Goal: Task Accomplishment & Management: Complete application form

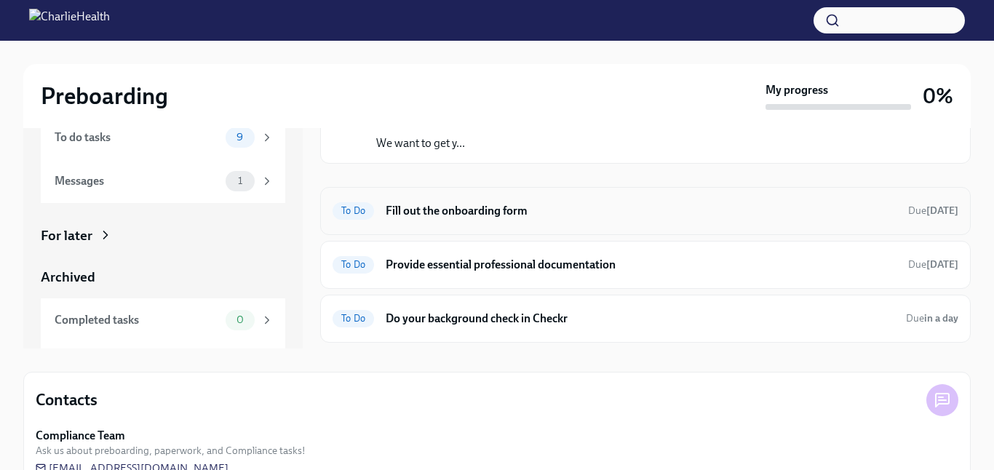
click at [653, 216] on h6 "Fill out the onboarding form" at bounding box center [641, 211] width 511 height 16
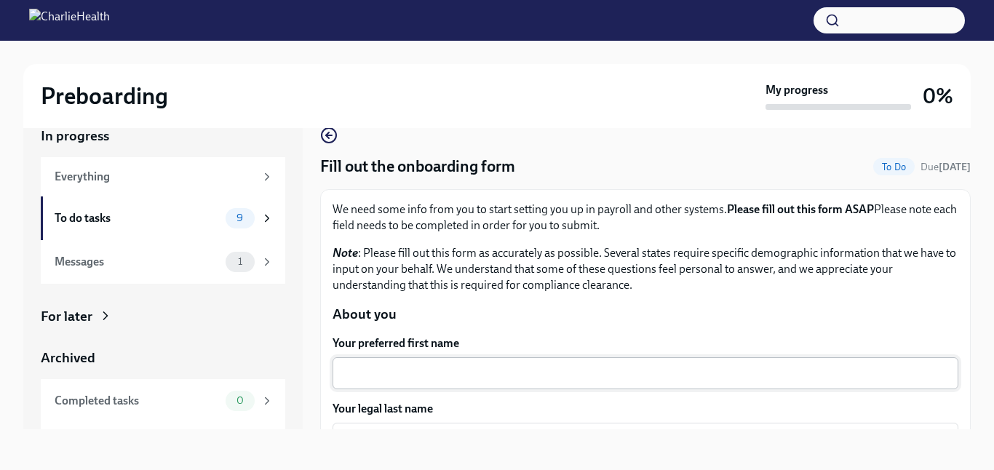
click at [610, 383] on div "x ​" at bounding box center [645, 373] width 626 height 32
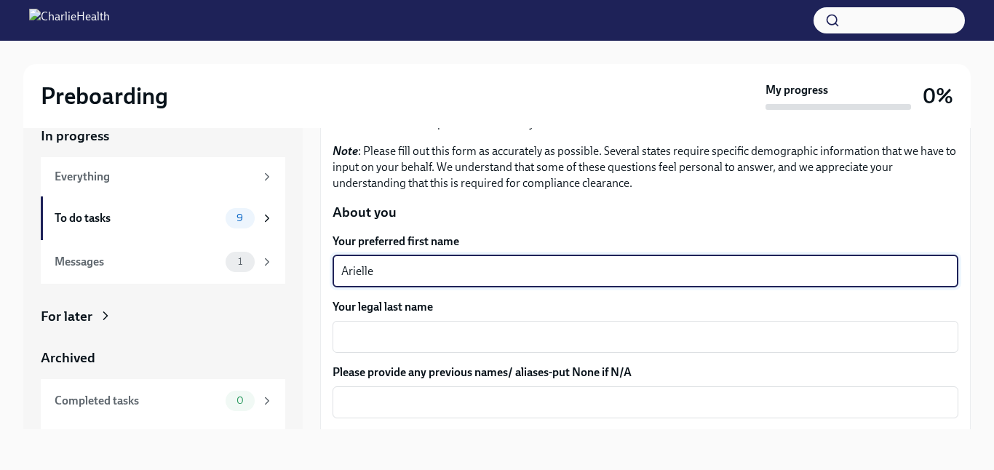
scroll to position [127, 0]
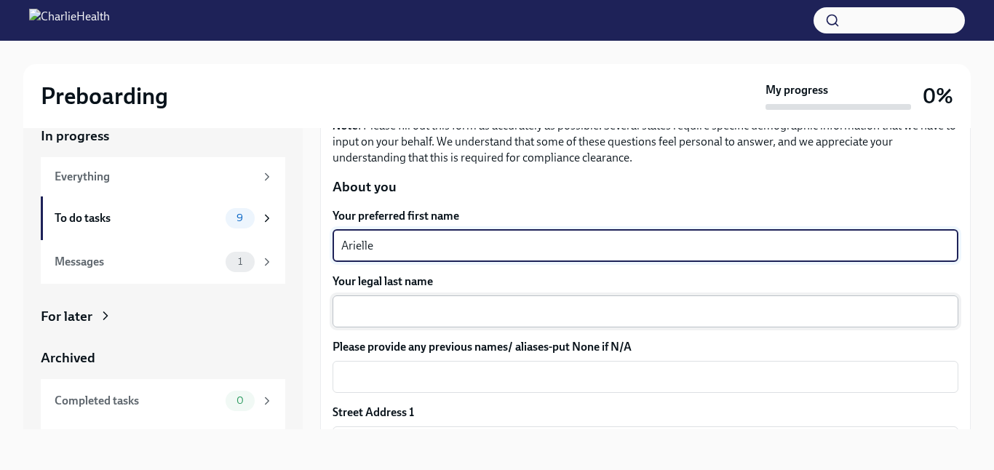
type textarea "Arielle"
click at [604, 316] on textarea "Your legal last name" at bounding box center [645, 311] width 608 height 17
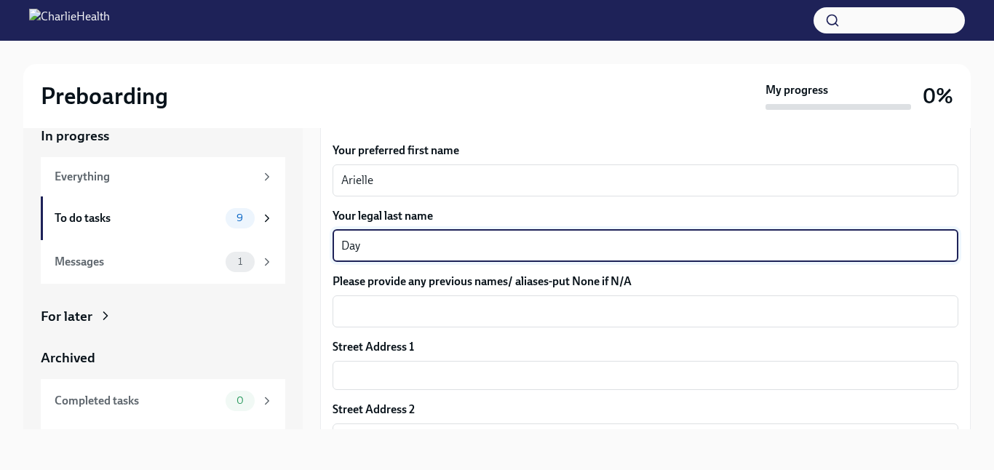
scroll to position [196, 0]
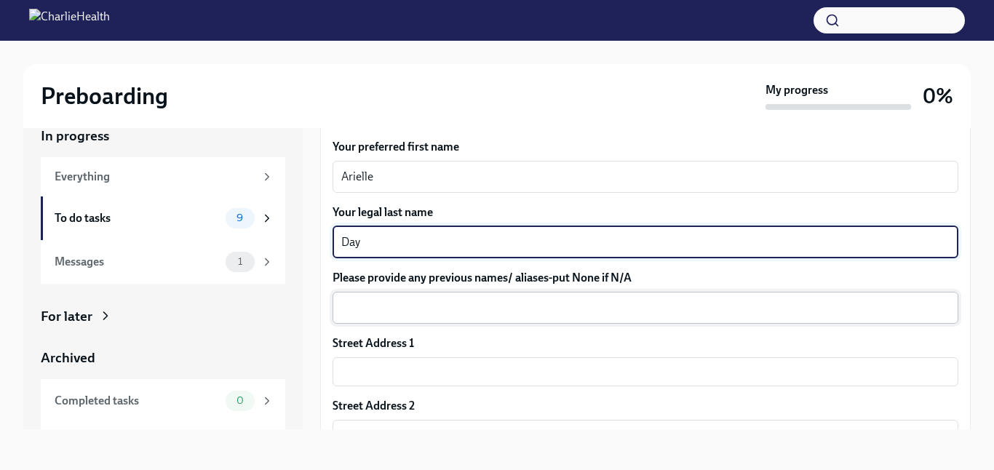
type textarea "Day"
click at [578, 300] on textarea "Please provide any previous names/ aliases-put None if N/A" at bounding box center [645, 307] width 608 height 17
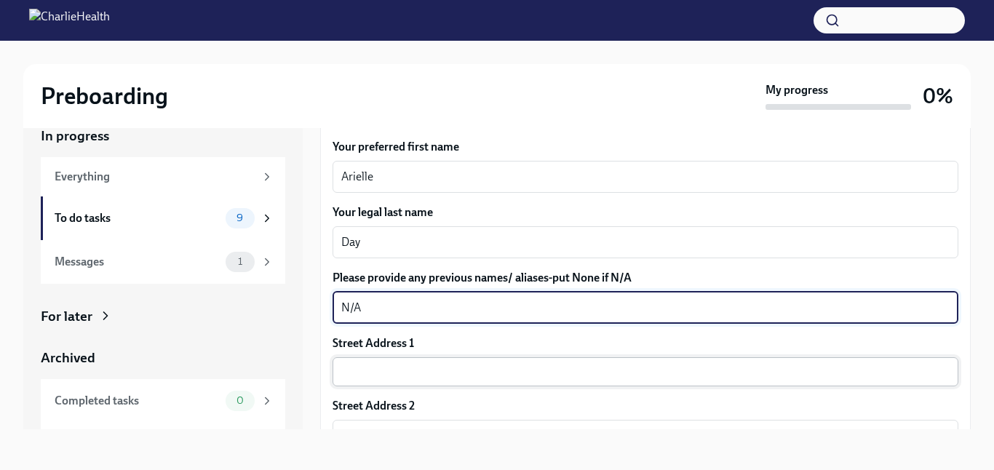
type textarea "N/A"
click at [578, 369] on input "text" at bounding box center [645, 371] width 626 height 29
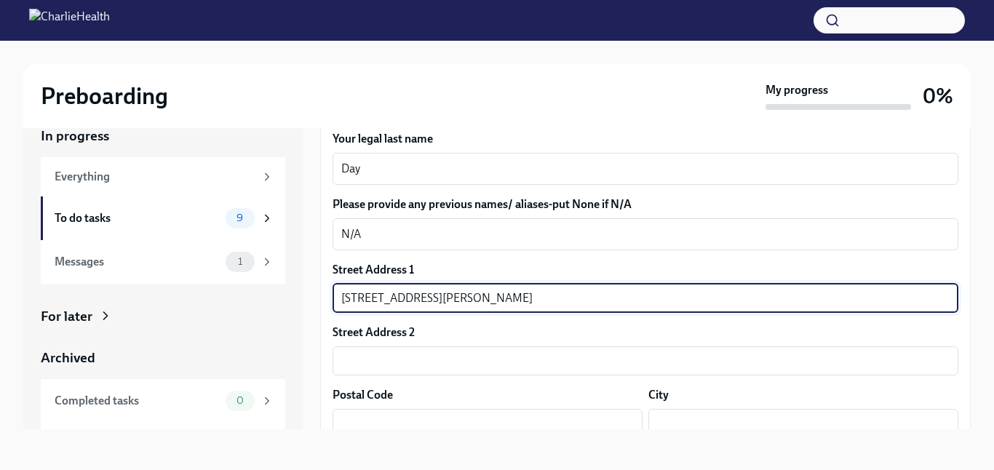
scroll to position [344, 0]
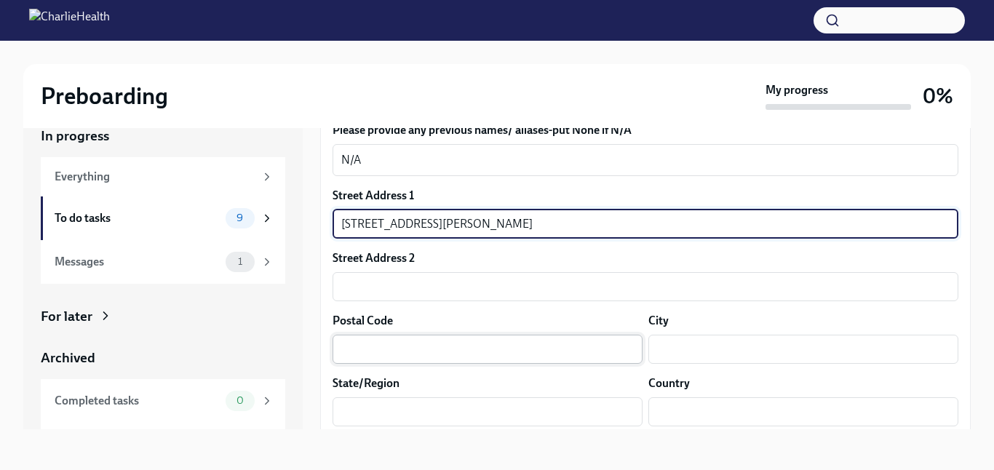
type input "[STREET_ADDRESS][PERSON_NAME]"
click at [514, 351] on input "text" at bounding box center [487, 349] width 310 height 29
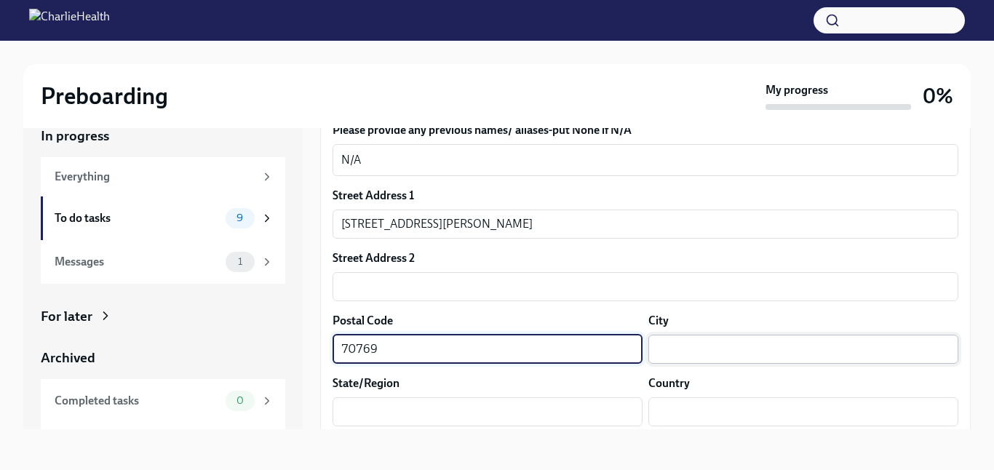
type input "70769"
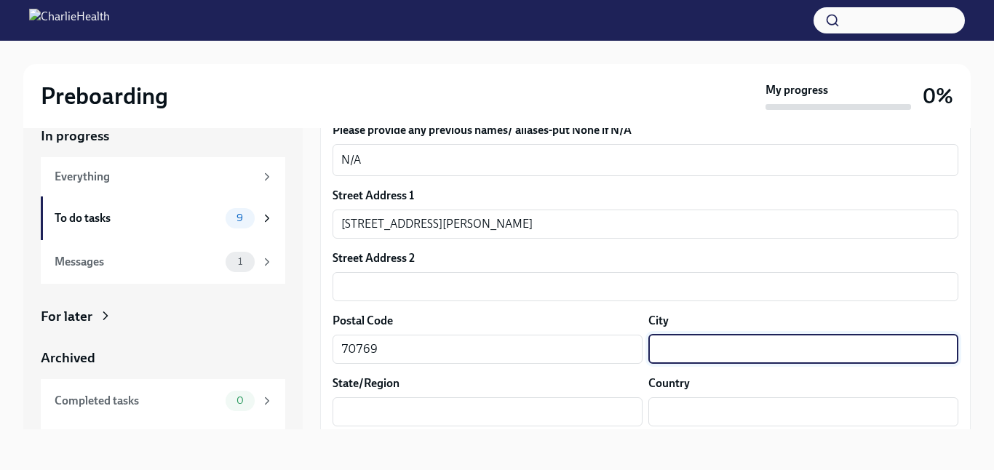
click at [730, 340] on input "text" at bounding box center [803, 349] width 310 height 29
type input "[GEOGRAPHIC_DATA]"
click at [593, 410] on input "text" at bounding box center [487, 411] width 310 height 29
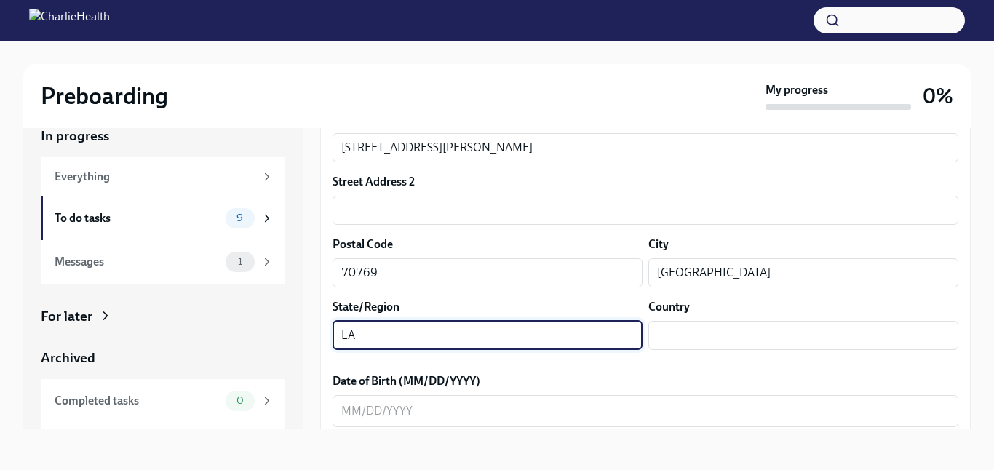
scroll to position [513, 0]
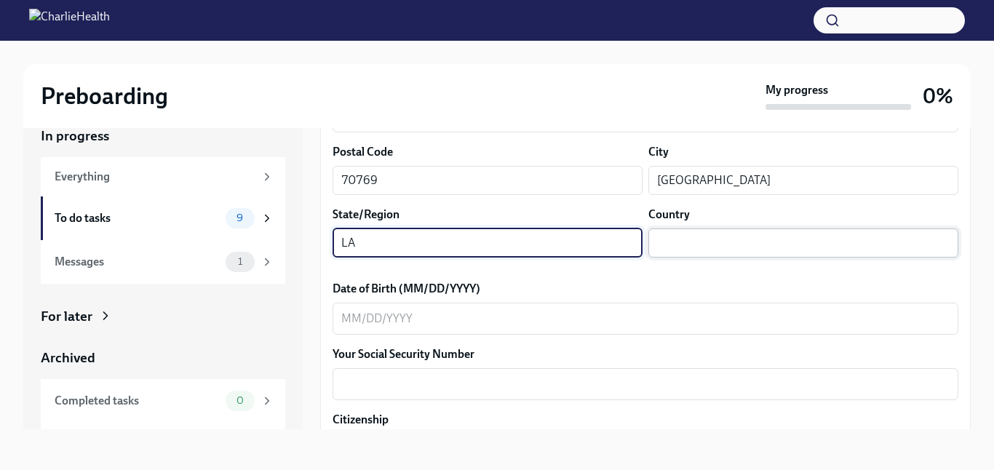
type input "LA"
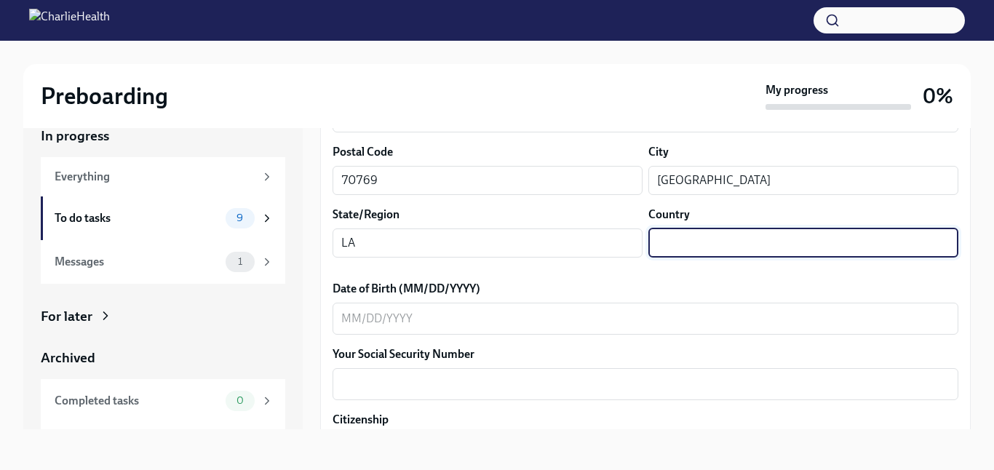
click at [815, 229] on input "text" at bounding box center [803, 242] width 310 height 29
type input "[GEOGRAPHIC_DATA]"
click at [623, 306] on div "x ​" at bounding box center [645, 319] width 626 height 32
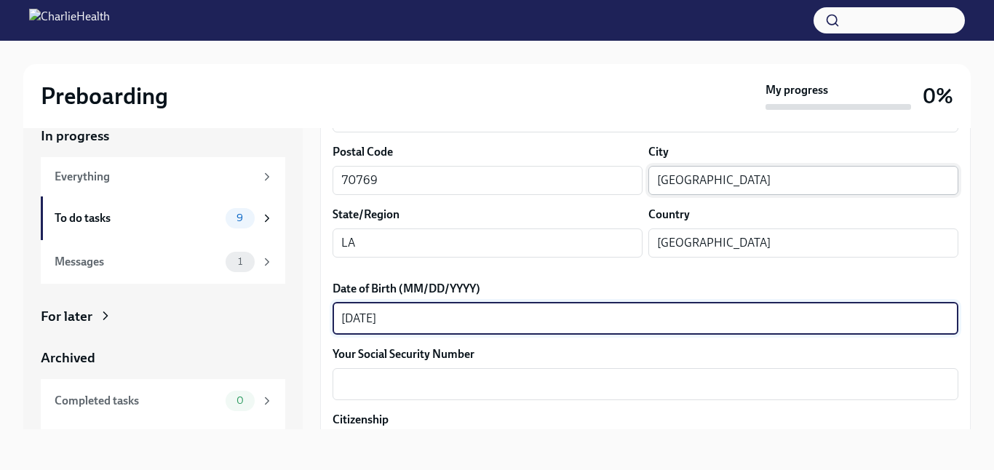
type textarea "[DATE]"
click at [743, 177] on input "[GEOGRAPHIC_DATA]" at bounding box center [803, 180] width 310 height 29
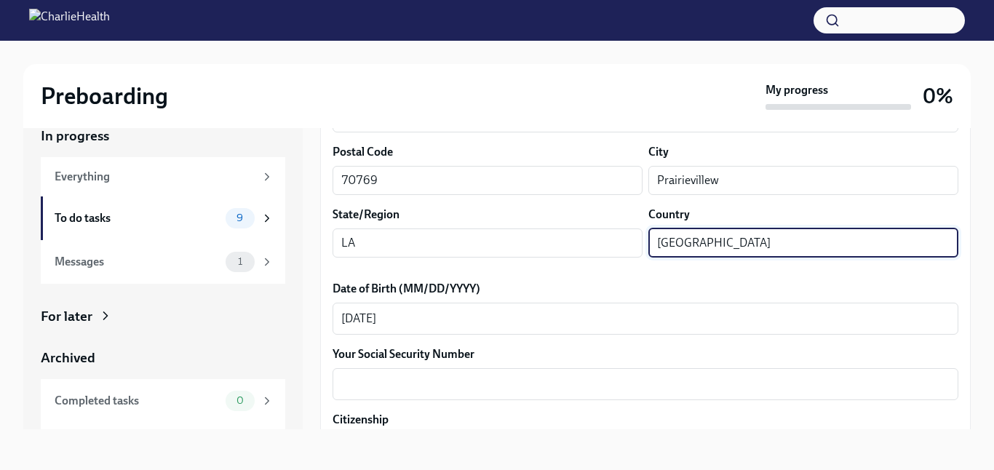
click at [745, 242] on input "[GEOGRAPHIC_DATA]" at bounding box center [803, 242] width 310 height 29
click at [749, 188] on input "Prairievillew" at bounding box center [803, 180] width 310 height 29
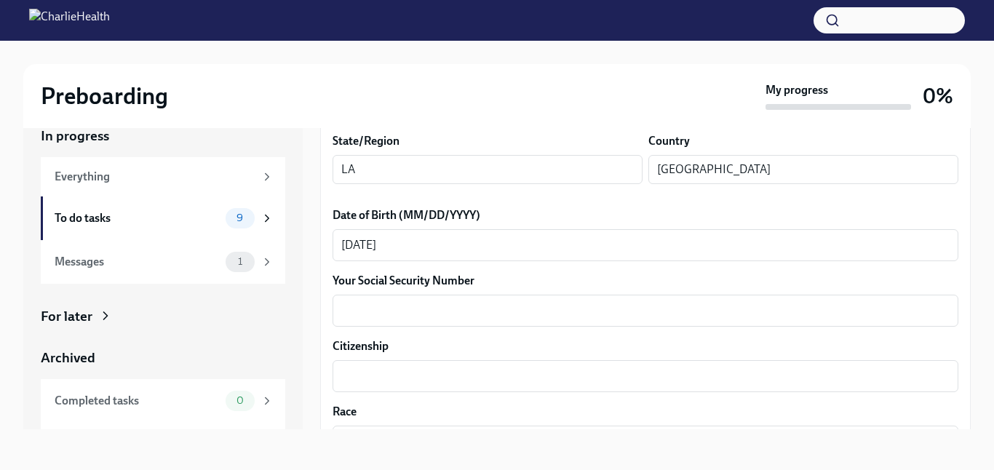
scroll to position [587, 0]
type input "[GEOGRAPHIC_DATA]"
click at [607, 314] on textarea "Your Social Security Number" at bounding box center [645, 309] width 608 height 17
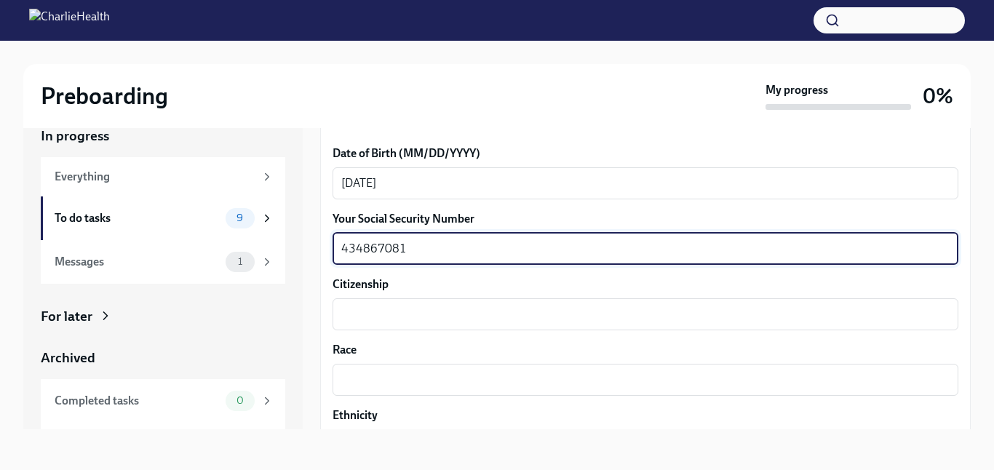
scroll to position [649, 0]
type textarea "434867081"
click at [674, 309] on textarea "Citizenship" at bounding box center [645, 313] width 608 height 17
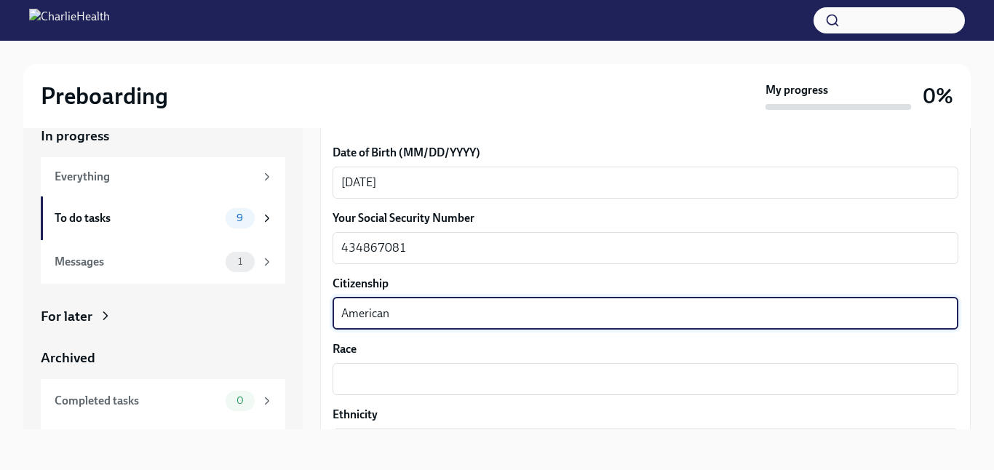
click at [367, 308] on textarea "American" at bounding box center [645, 313] width 608 height 17
type textarea "U.S. Citizen"
click at [451, 355] on label "Race" at bounding box center [645, 349] width 626 height 16
click at [451, 370] on textarea "Race" at bounding box center [645, 378] width 608 height 17
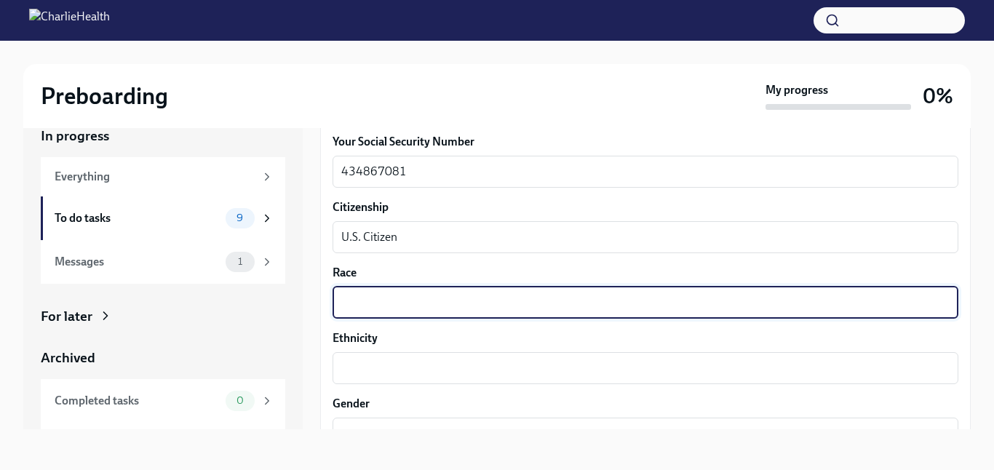
scroll to position [726, 0]
type textarea "Black"
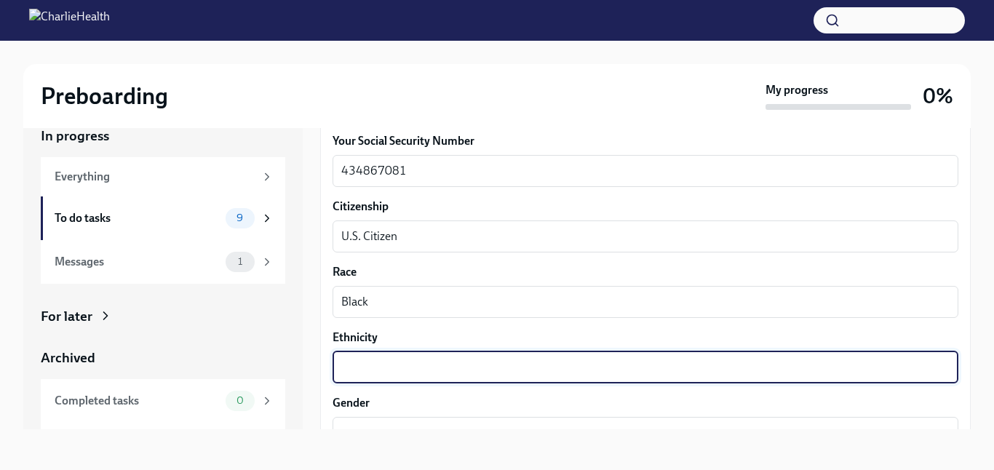
click at [442, 361] on textarea "Ethnicity" at bounding box center [645, 367] width 608 height 17
click at [404, 306] on textarea "Black" at bounding box center [645, 301] width 608 height 17
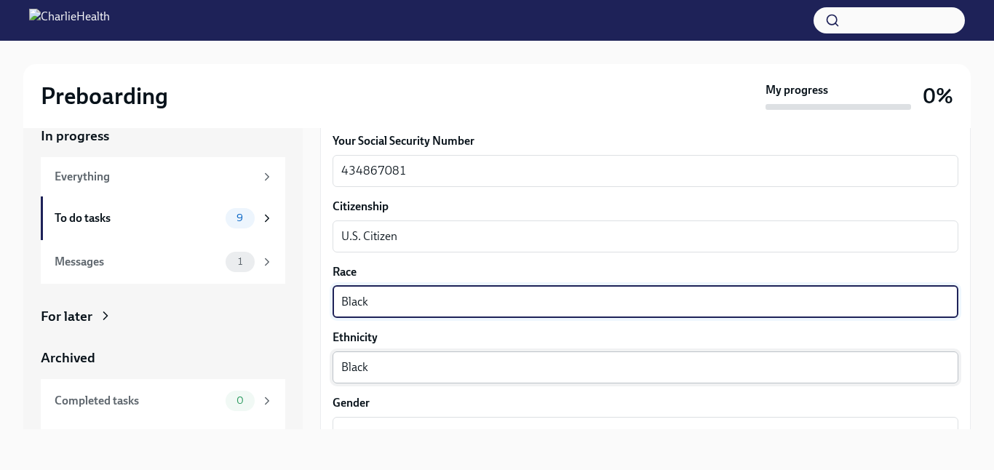
click at [377, 365] on textarea "Black" at bounding box center [645, 367] width 608 height 17
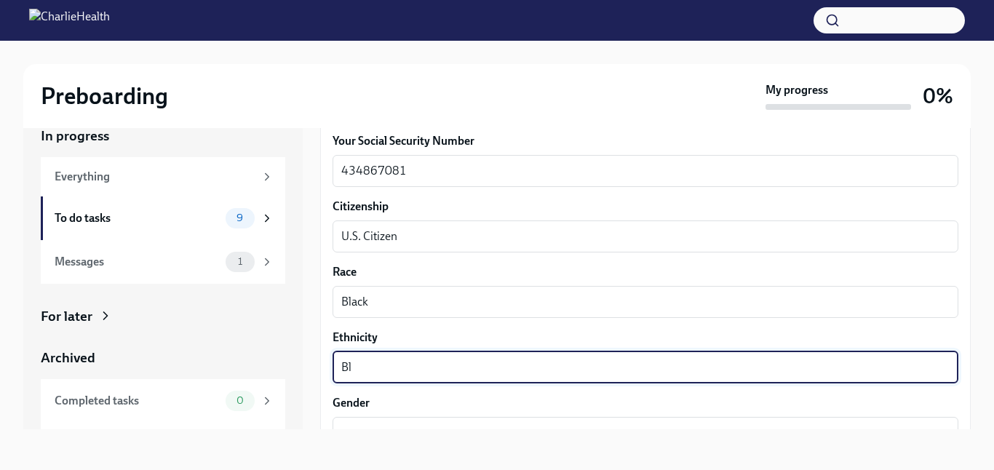
type textarea "B"
type textarea "Not [DEMOGRAPHIC_DATA] or [DEMOGRAPHIC_DATA]"
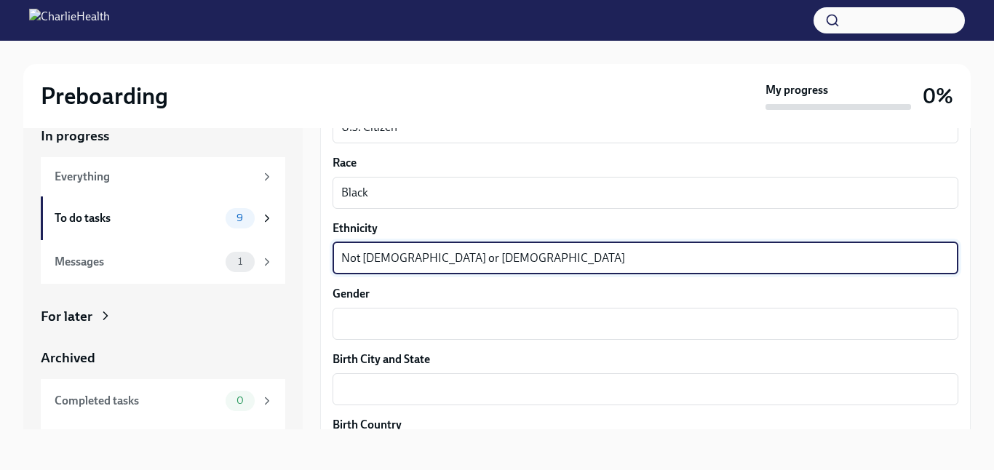
scroll to position [920, 0]
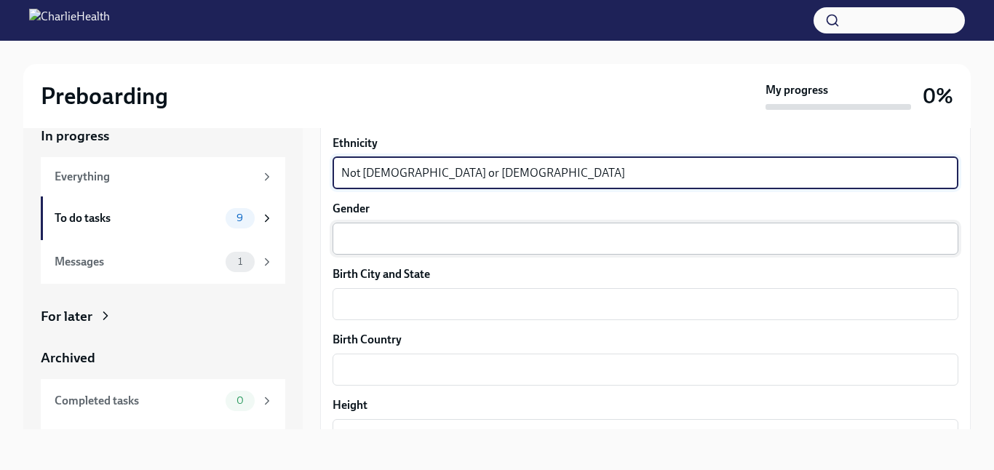
click at [404, 234] on textarea "Gender" at bounding box center [645, 238] width 608 height 17
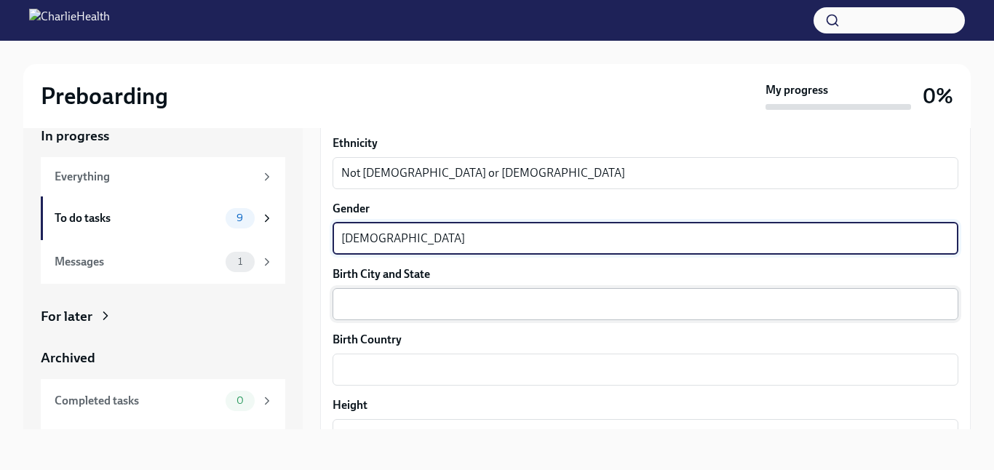
type textarea "[DEMOGRAPHIC_DATA]"
click at [417, 307] on textarea "Birth City and State" at bounding box center [645, 303] width 608 height 17
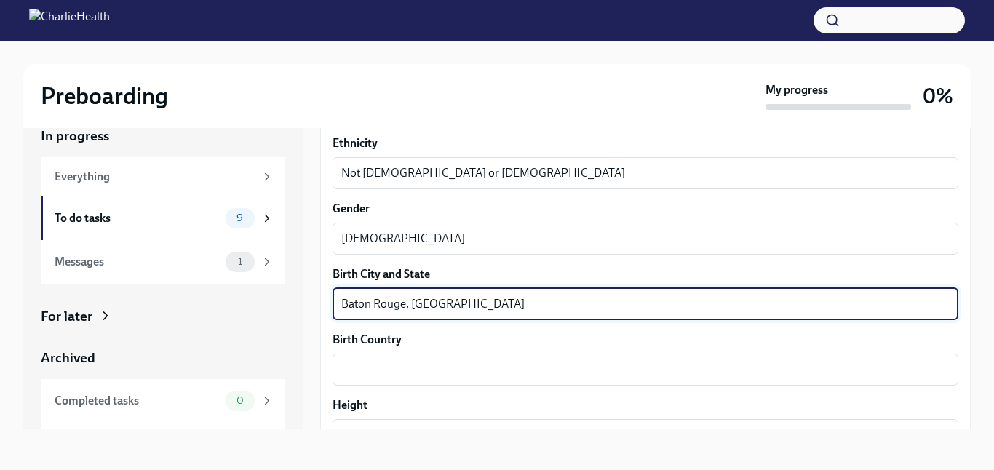
scroll to position [952, 0]
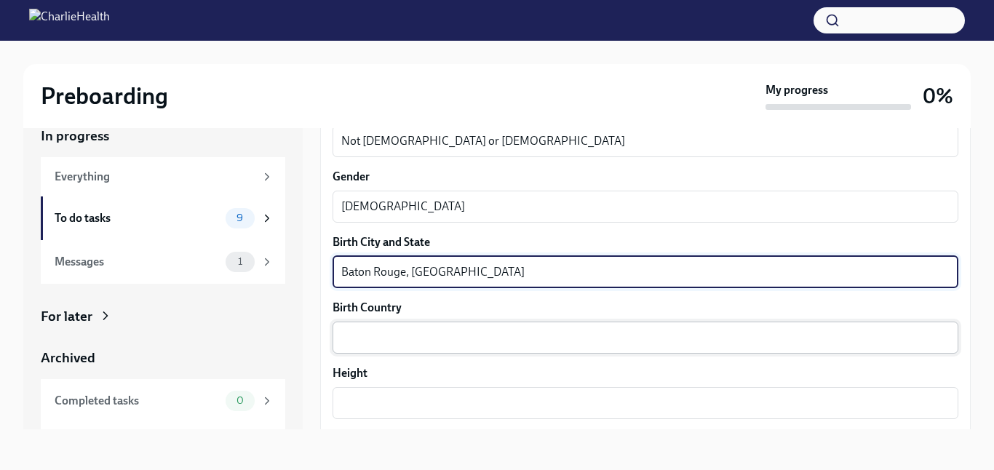
type textarea "Baton Rouge, [GEOGRAPHIC_DATA]"
click at [426, 333] on textarea "Birth Country" at bounding box center [645, 337] width 608 height 17
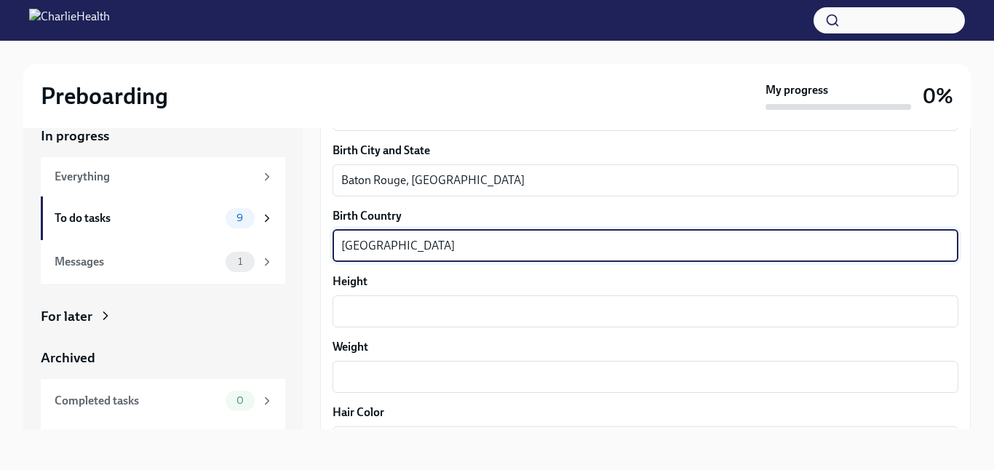
scroll to position [1122, 0]
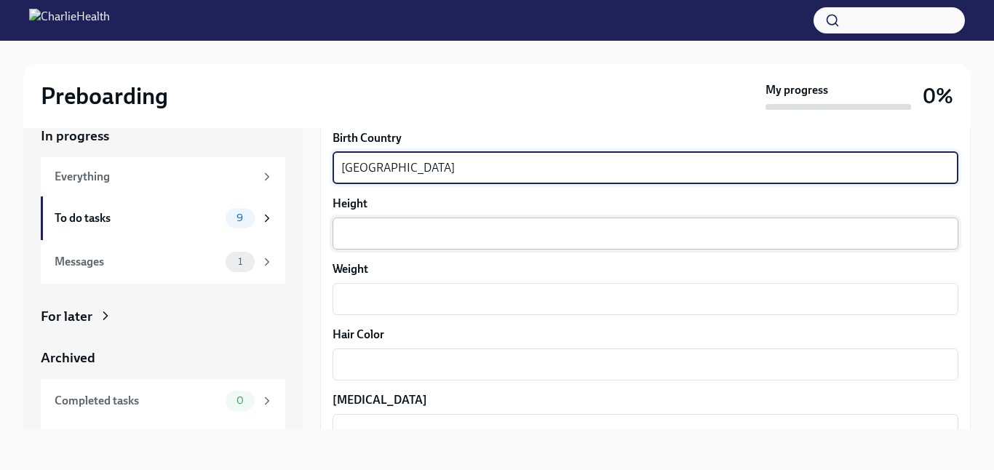
type textarea "[GEOGRAPHIC_DATA]"
click at [448, 237] on textarea "Height" at bounding box center [645, 233] width 608 height 17
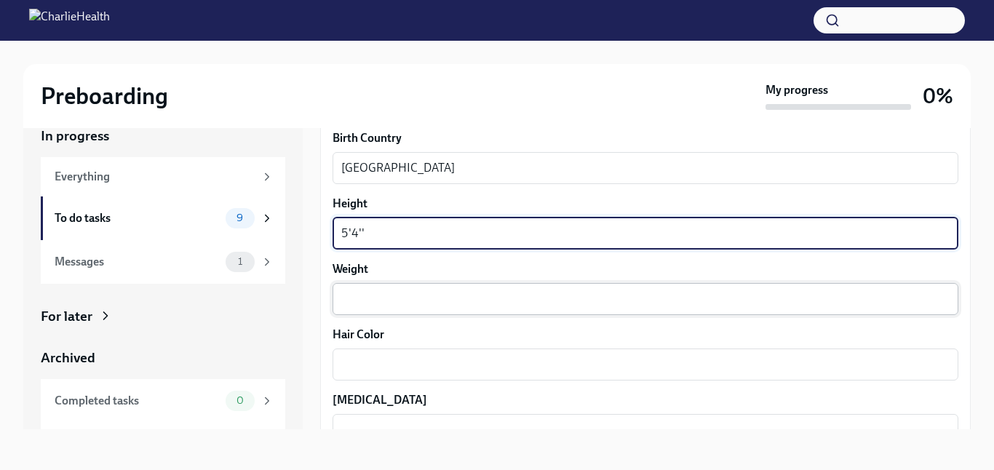
type textarea "5'4''"
click at [418, 302] on textarea "Weight" at bounding box center [645, 298] width 608 height 17
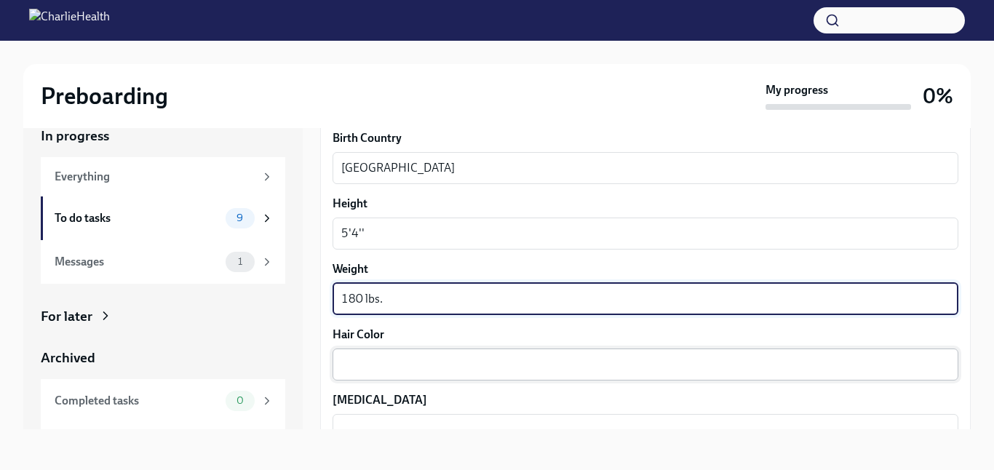
type textarea "180 lbs."
click at [430, 371] on textarea "Hair Color" at bounding box center [645, 364] width 608 height 17
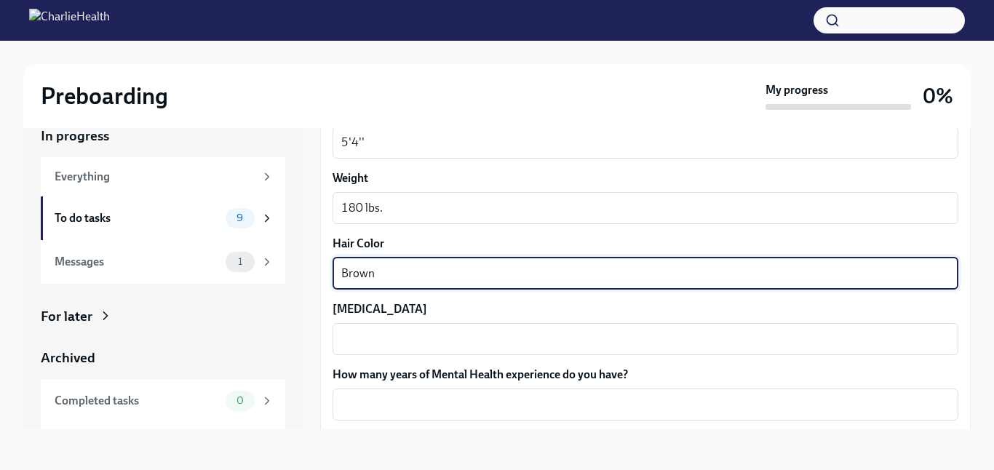
scroll to position [1216, 0]
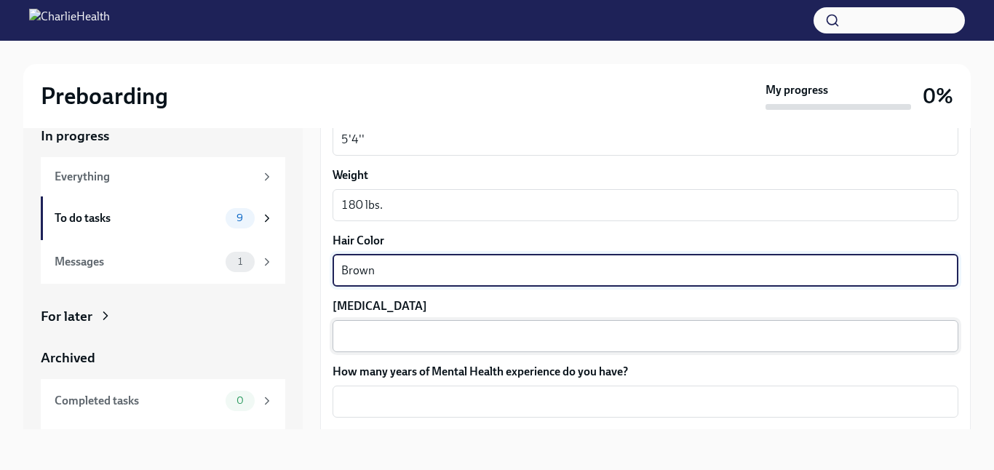
type textarea "Brown"
click at [430, 329] on textarea "[MEDICAL_DATA]" at bounding box center [645, 335] width 608 height 17
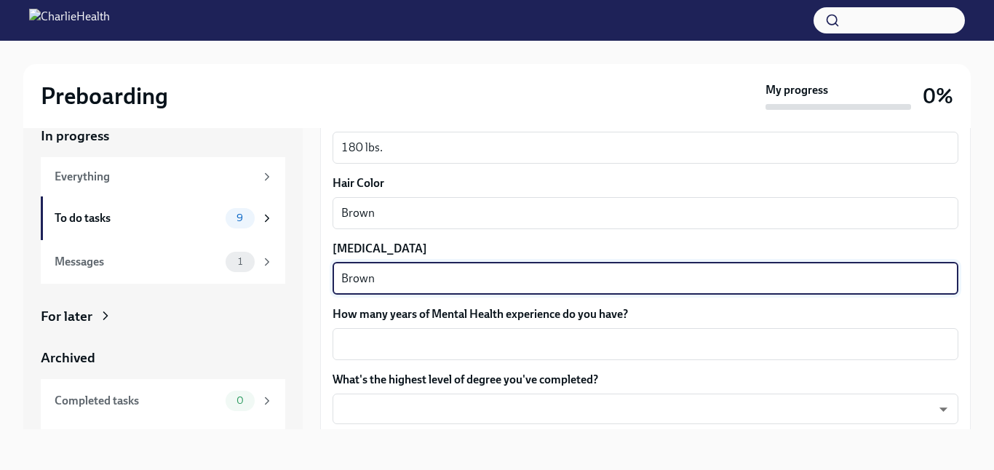
scroll to position [1274, 0]
type textarea "Brown"
click at [464, 341] on textarea "How many years of Mental Health experience do you have?" at bounding box center [645, 342] width 608 height 17
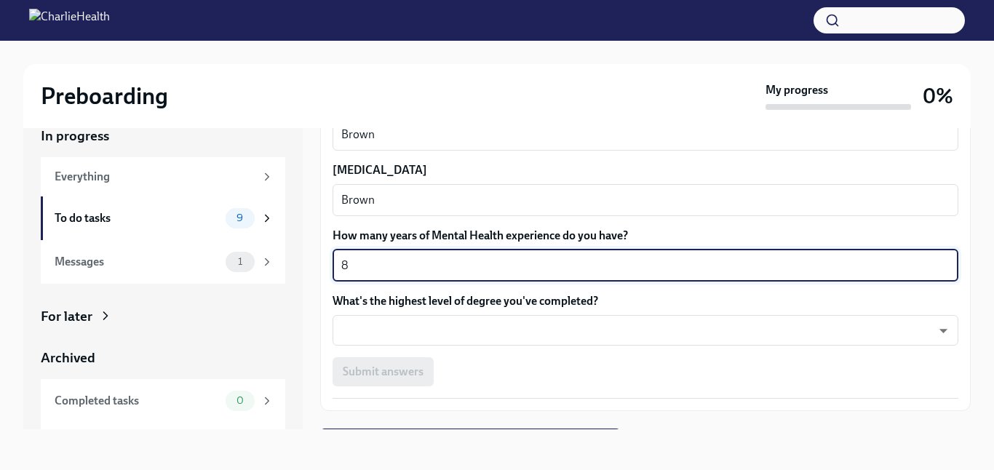
scroll to position [1354, 0]
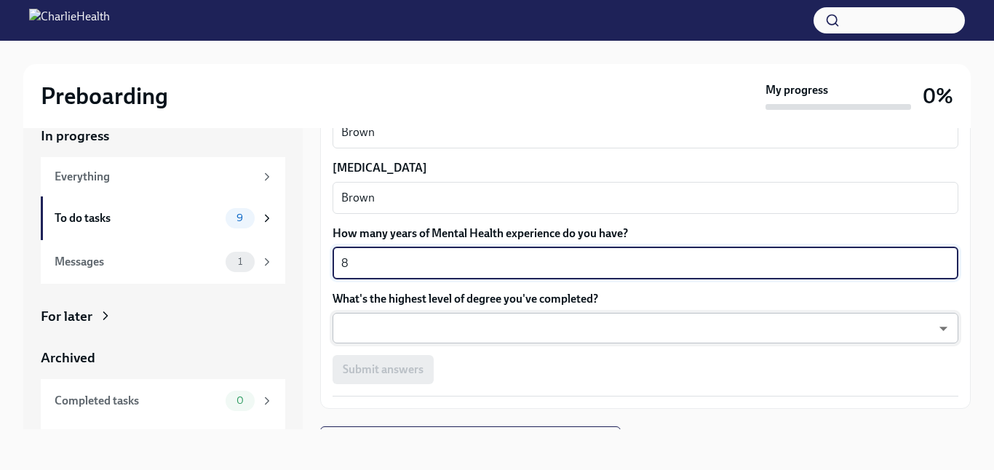
type textarea "8"
click at [490, 328] on body "Preboarding My progress 0% In progress Everything To do tasks 9 Messages 1 For …" at bounding box center [497, 222] width 994 height 495
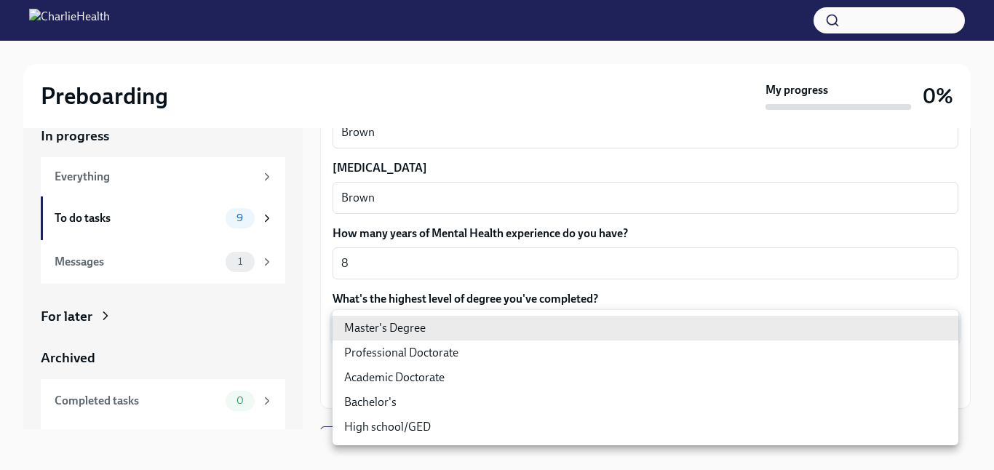
click at [490, 328] on li "Master's Degree" at bounding box center [645, 328] width 626 height 25
type input "2vBr-ghkD"
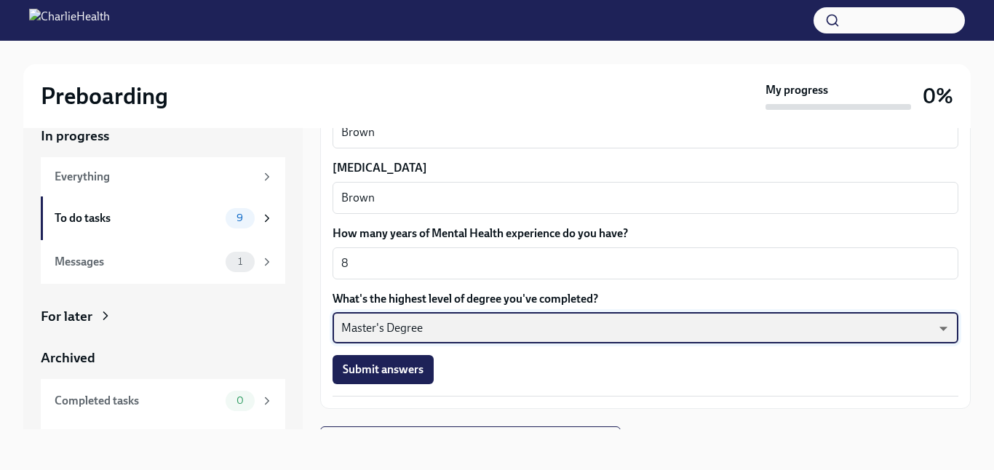
scroll to position [1380, 0]
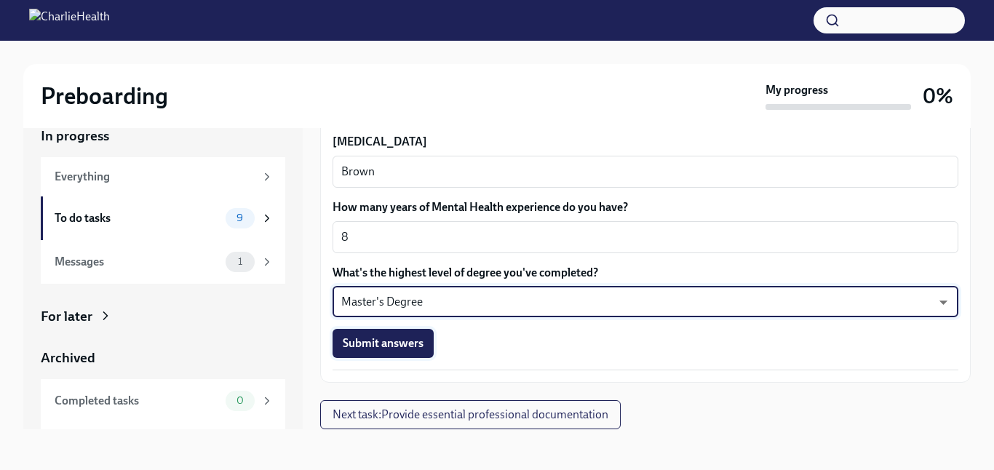
click at [402, 347] on span "Submit answers" at bounding box center [383, 343] width 81 height 15
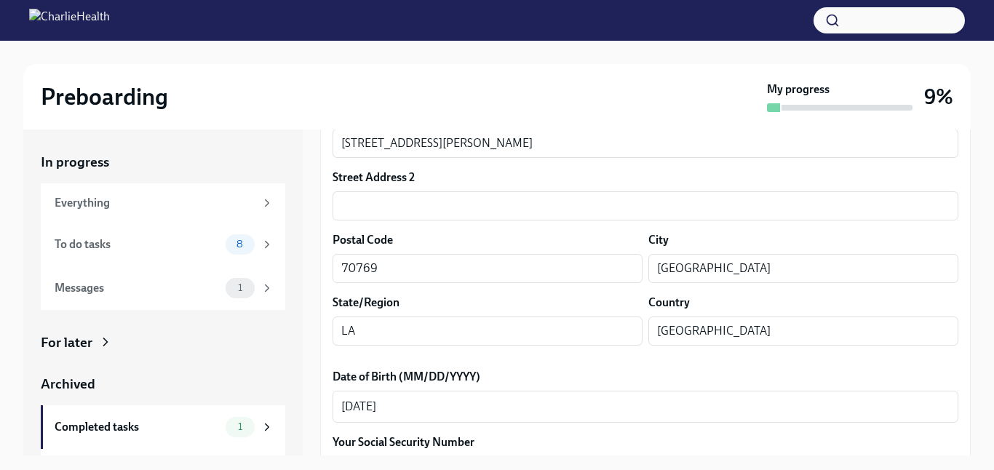
scroll to position [0, 0]
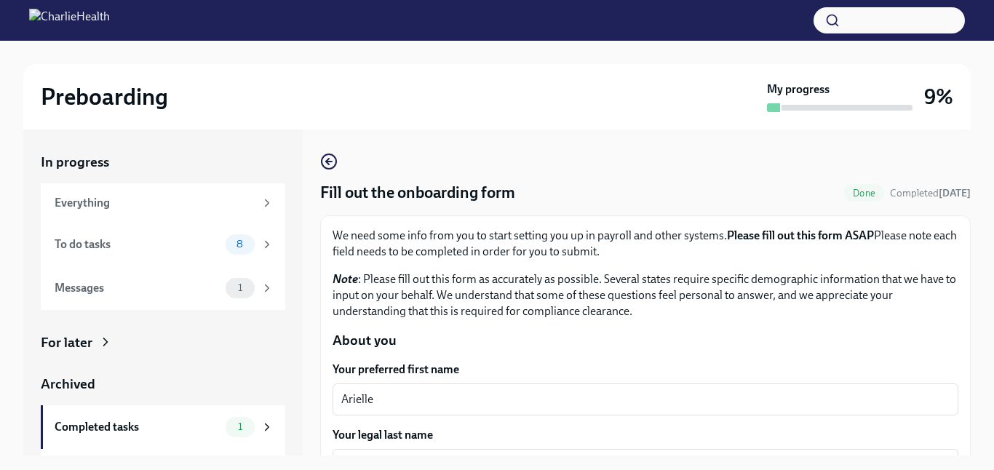
click at [871, 193] on span "Done" at bounding box center [864, 193] width 40 height 11
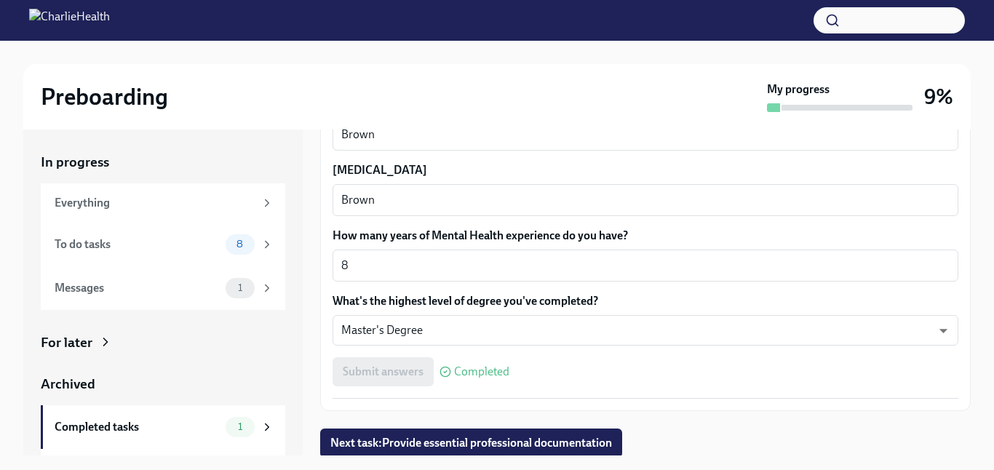
scroll to position [1380, 0]
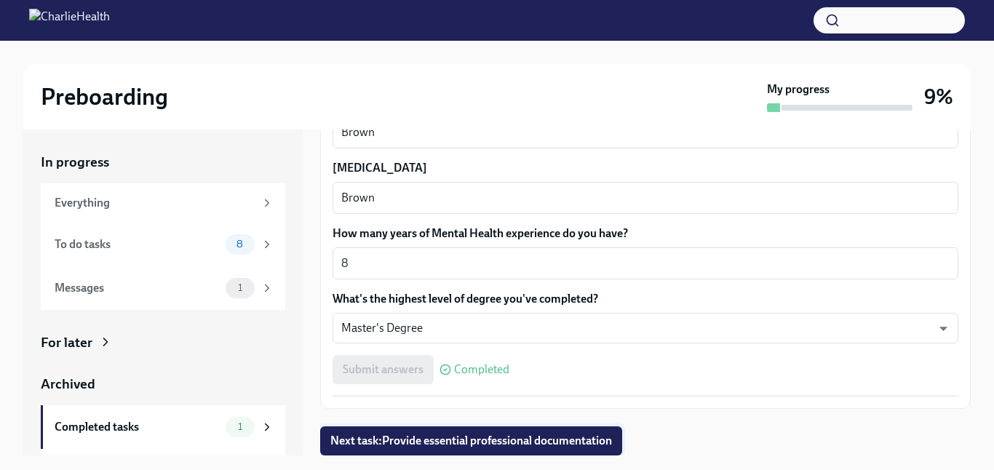
click at [588, 439] on span "Next task : Provide essential professional documentation" at bounding box center [471, 441] width 282 height 15
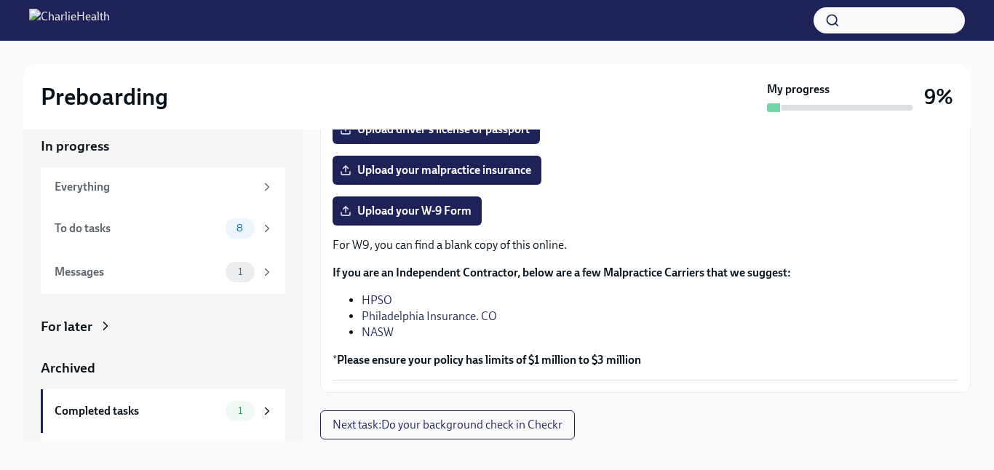
scroll to position [23, 0]
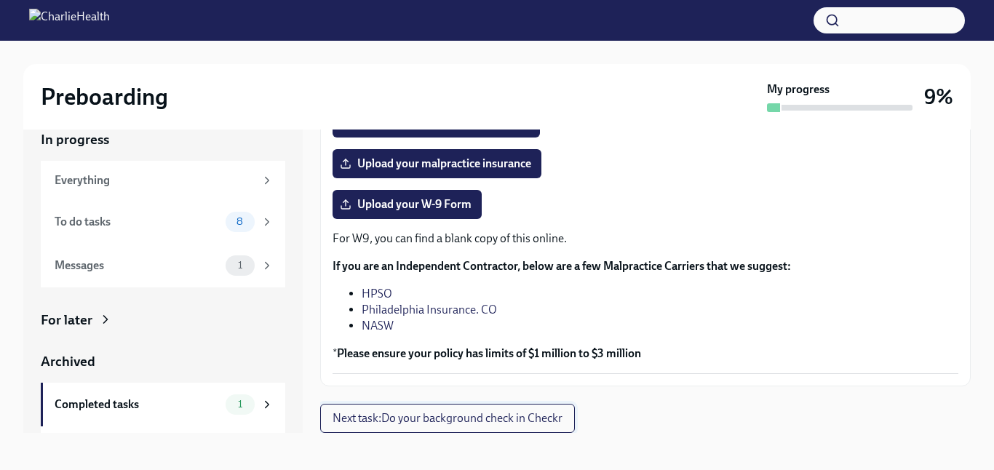
click at [536, 416] on span "Next task : Do your background check in Checkr" at bounding box center [447, 418] width 230 height 15
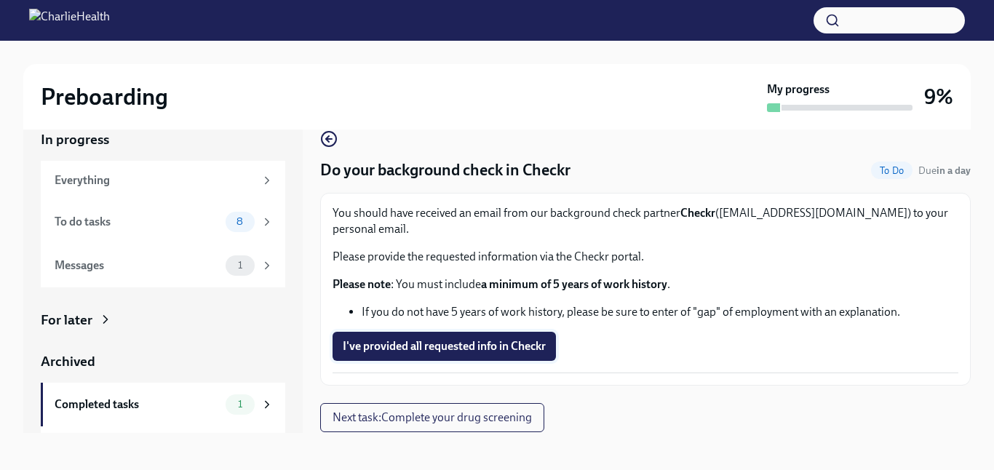
click at [525, 339] on span "I've provided all requested info in Checkr" at bounding box center [444, 346] width 203 height 15
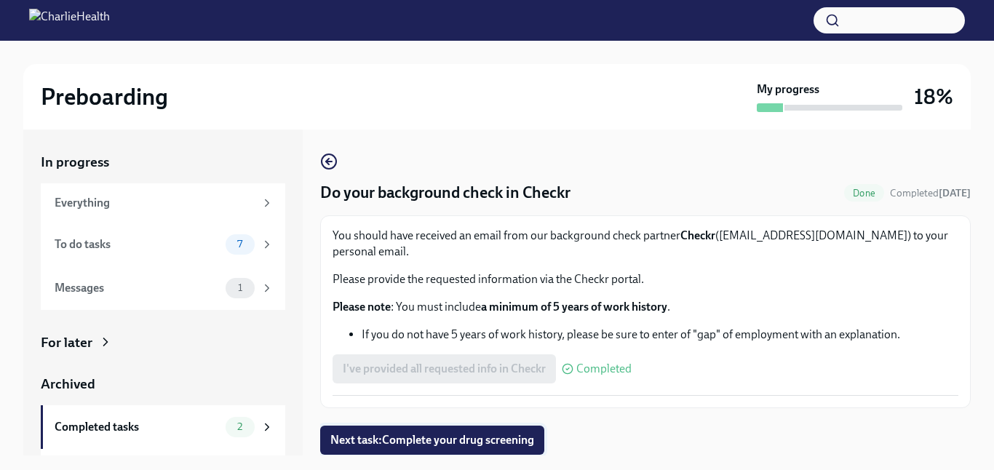
click at [484, 433] on span "Next task : Complete your drug screening" at bounding box center [432, 440] width 204 height 15
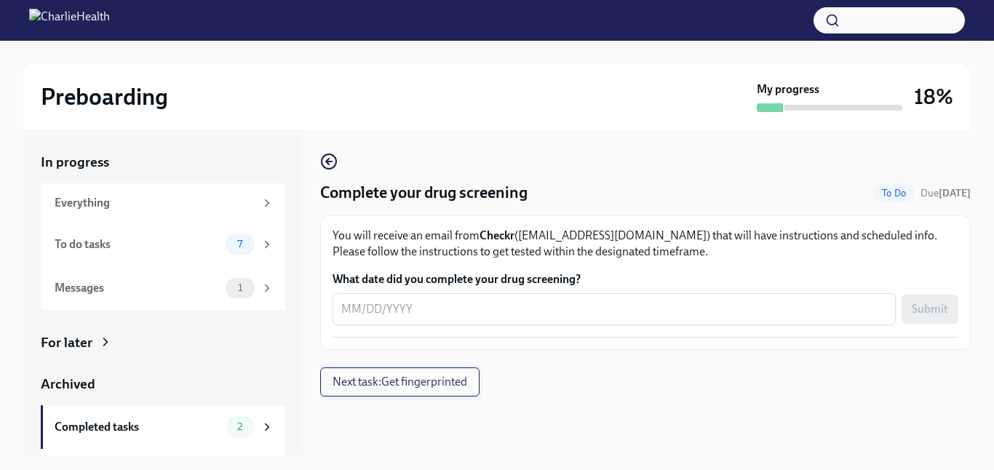
click at [426, 385] on span "Next task : Get fingerprinted" at bounding box center [399, 382] width 135 height 15
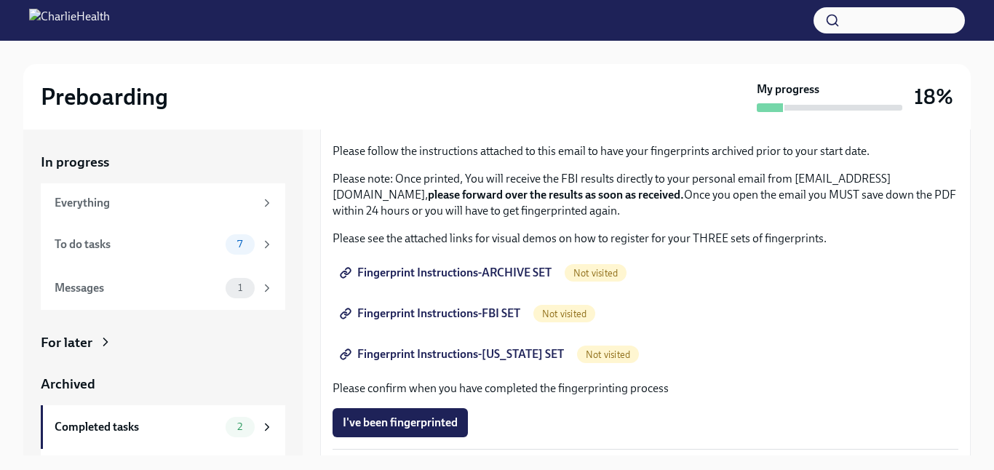
scroll to position [332, 0]
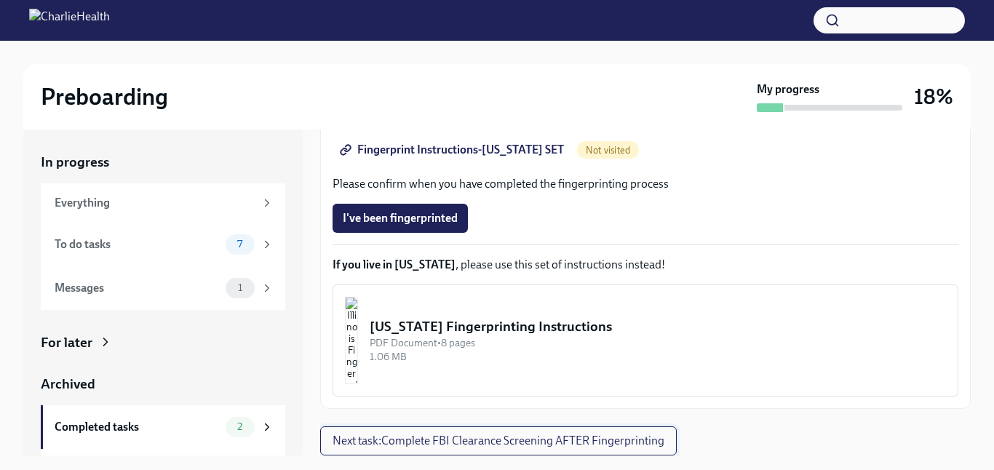
click at [452, 435] on span "Next task : Complete FBI Clearance Screening AFTER Fingerprinting" at bounding box center [498, 441] width 332 height 15
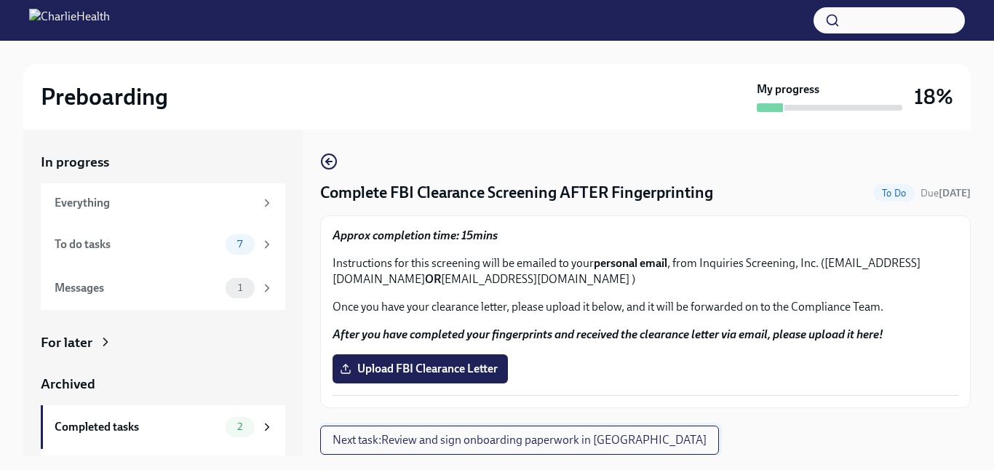
click at [452, 435] on span "Next task : Review and sign onboarding paperwork in [GEOGRAPHIC_DATA]" at bounding box center [519, 440] width 374 height 15
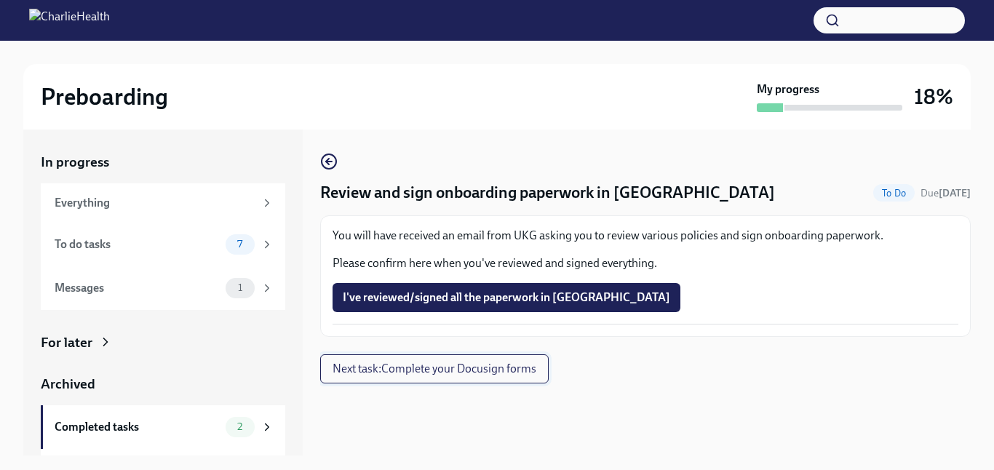
click at [509, 374] on span "Next task : Complete your Docusign forms" at bounding box center [434, 369] width 204 height 15
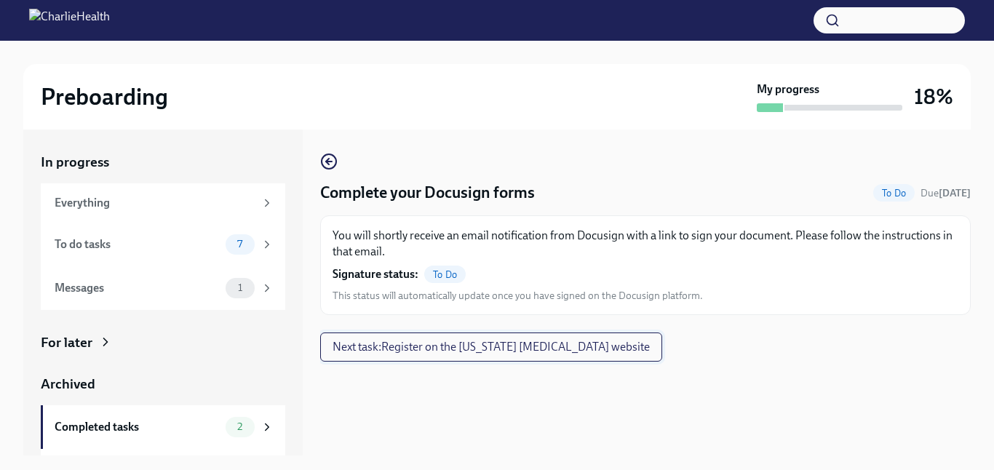
click at [522, 348] on span "Next task : Register on the [US_STATE] [MEDICAL_DATA] website" at bounding box center [490, 347] width 317 height 15
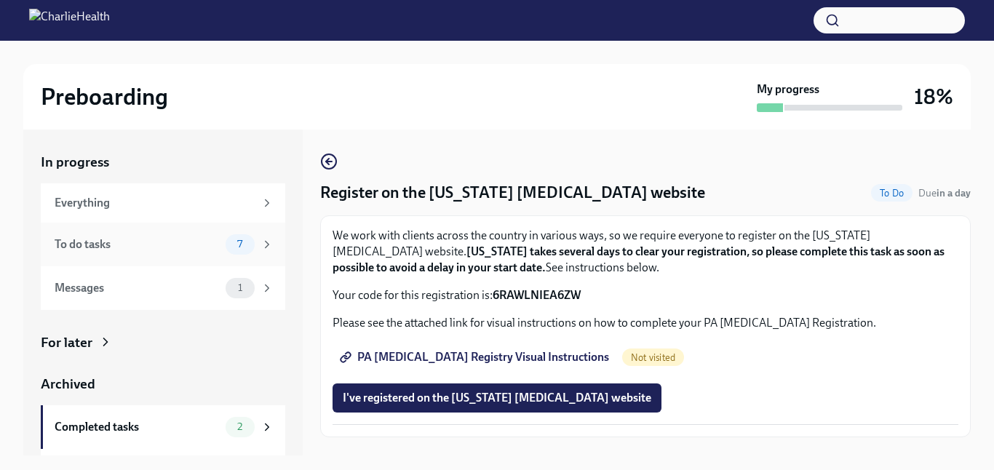
scroll to position [37, 0]
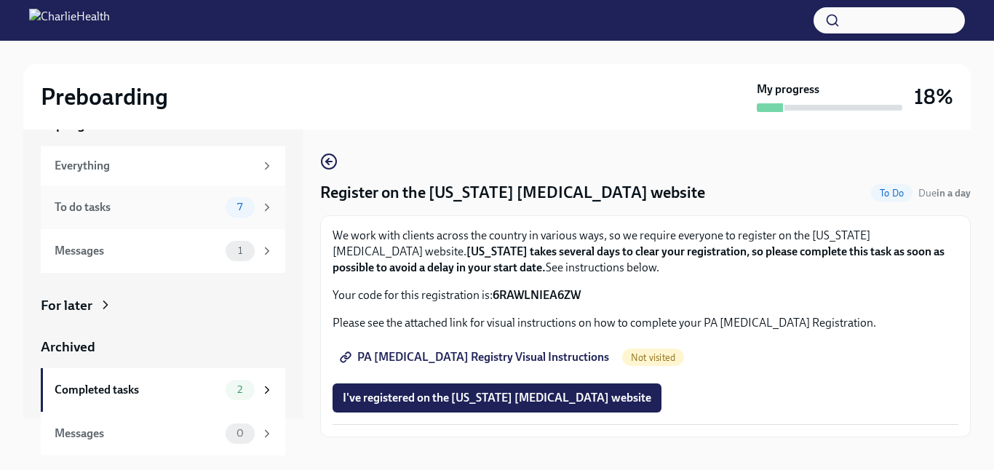
click at [136, 207] on div "To do tasks" at bounding box center [137, 207] width 165 height 16
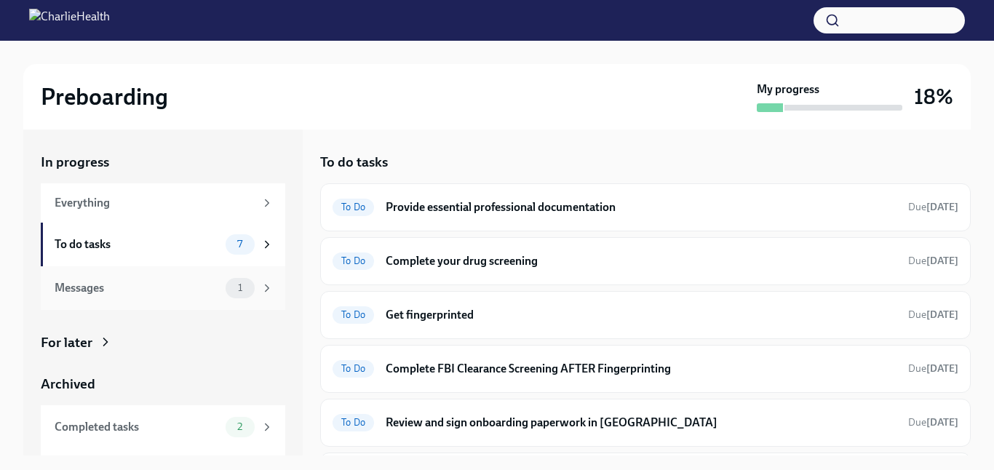
click at [163, 286] on div "Messages" at bounding box center [137, 288] width 165 height 16
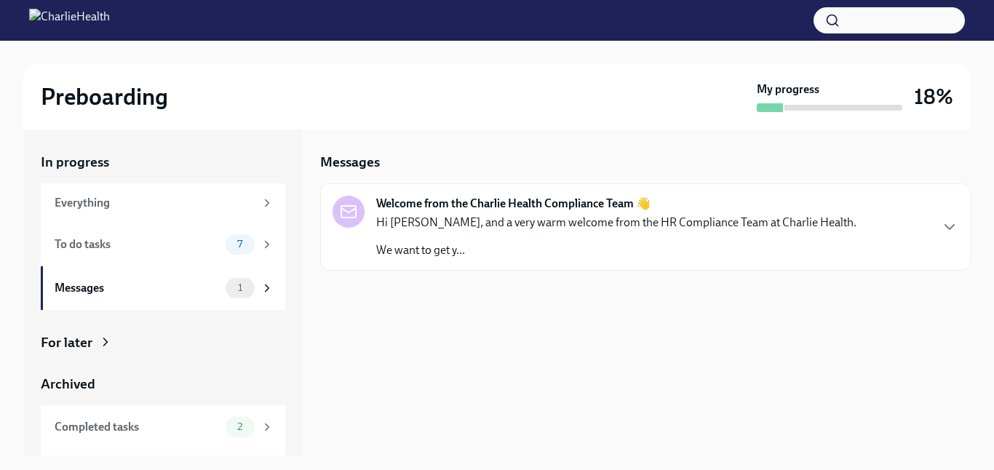
click at [547, 227] on p "Hi [PERSON_NAME], and a very warm welcome from the HR Compliance Team at Charli…" at bounding box center [616, 223] width 480 height 16
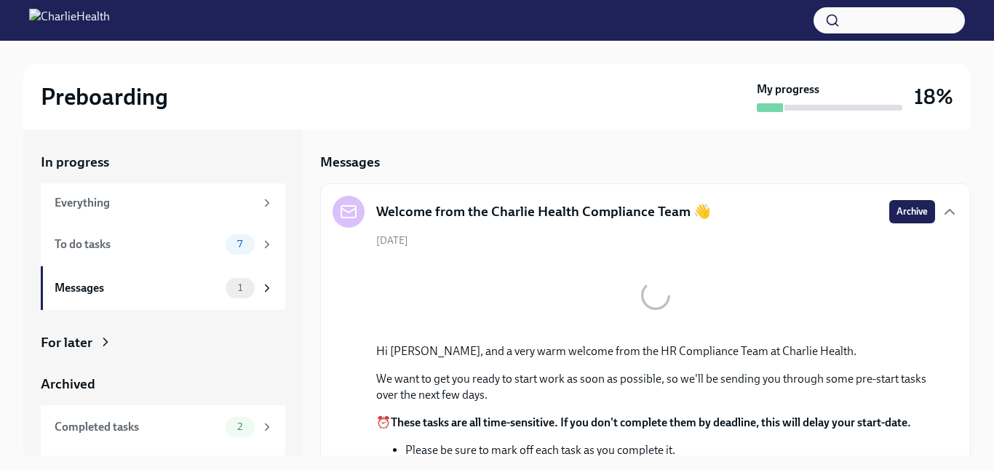
scroll to position [75, 0]
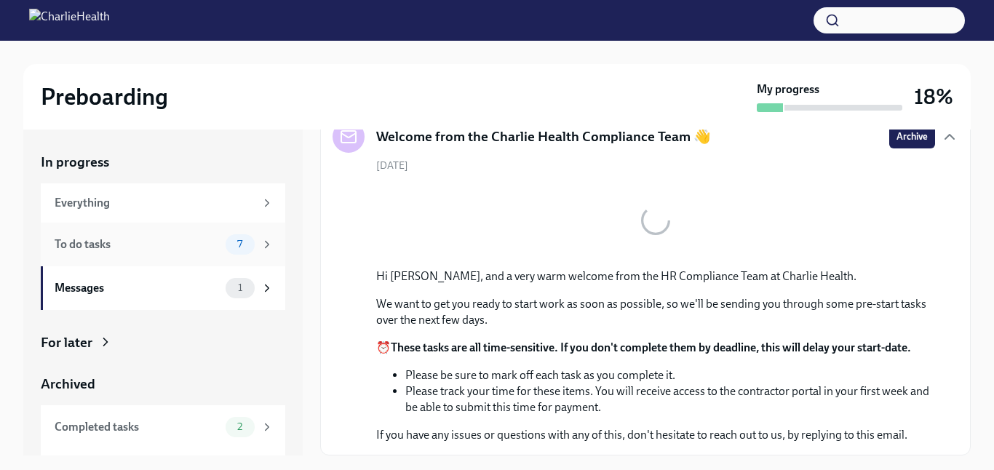
click at [187, 246] on div "To do tasks" at bounding box center [137, 244] width 165 height 16
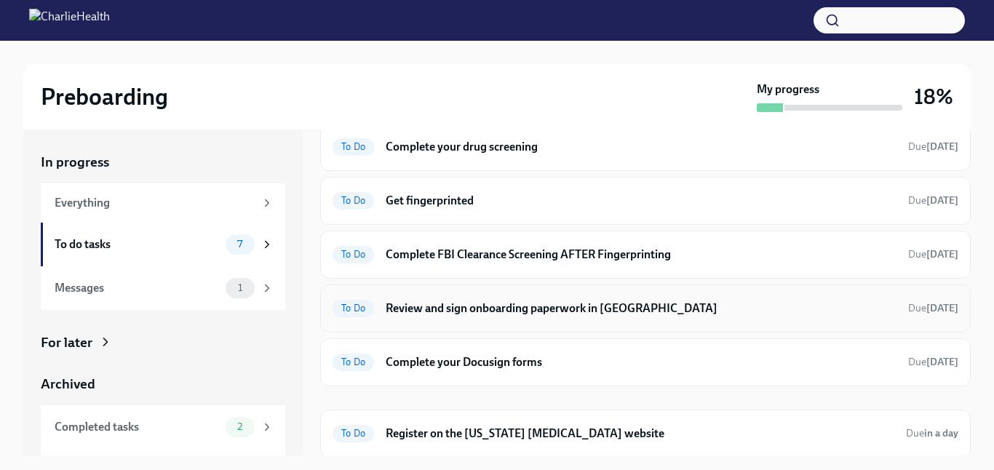
scroll to position [116, 0]
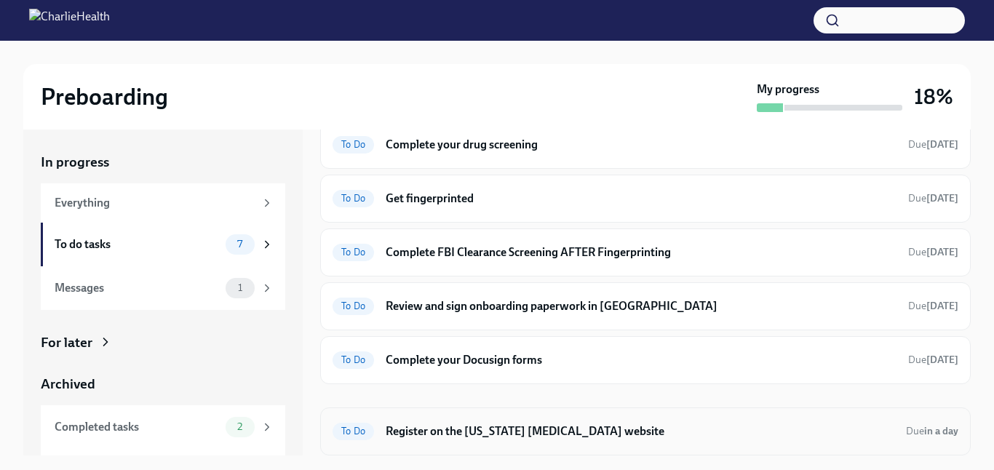
click at [401, 426] on h6 "Register on the [US_STATE] [MEDICAL_DATA] website" at bounding box center [640, 431] width 508 height 16
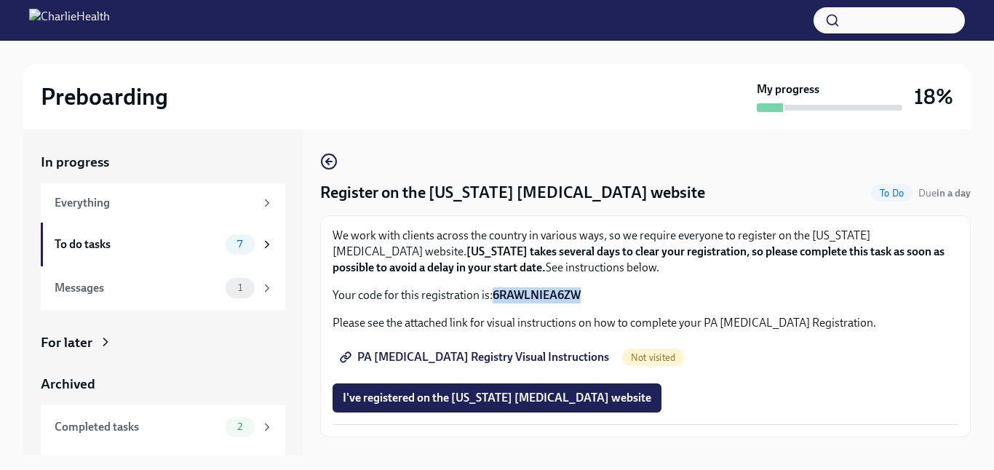
drag, startPoint x: 494, startPoint y: 294, endPoint x: 583, endPoint y: 288, distance: 89.7
click at [583, 288] on p "Your code for this registration is: 6RAWLNIEA6ZW" at bounding box center [645, 295] width 626 height 16
copy strong "6RAWLNIEA6ZW"
click at [513, 351] on span "PA [MEDICAL_DATA] Registry Visual Instructions" at bounding box center [476, 357] width 266 height 15
